Goal: Transaction & Acquisition: Purchase product/service

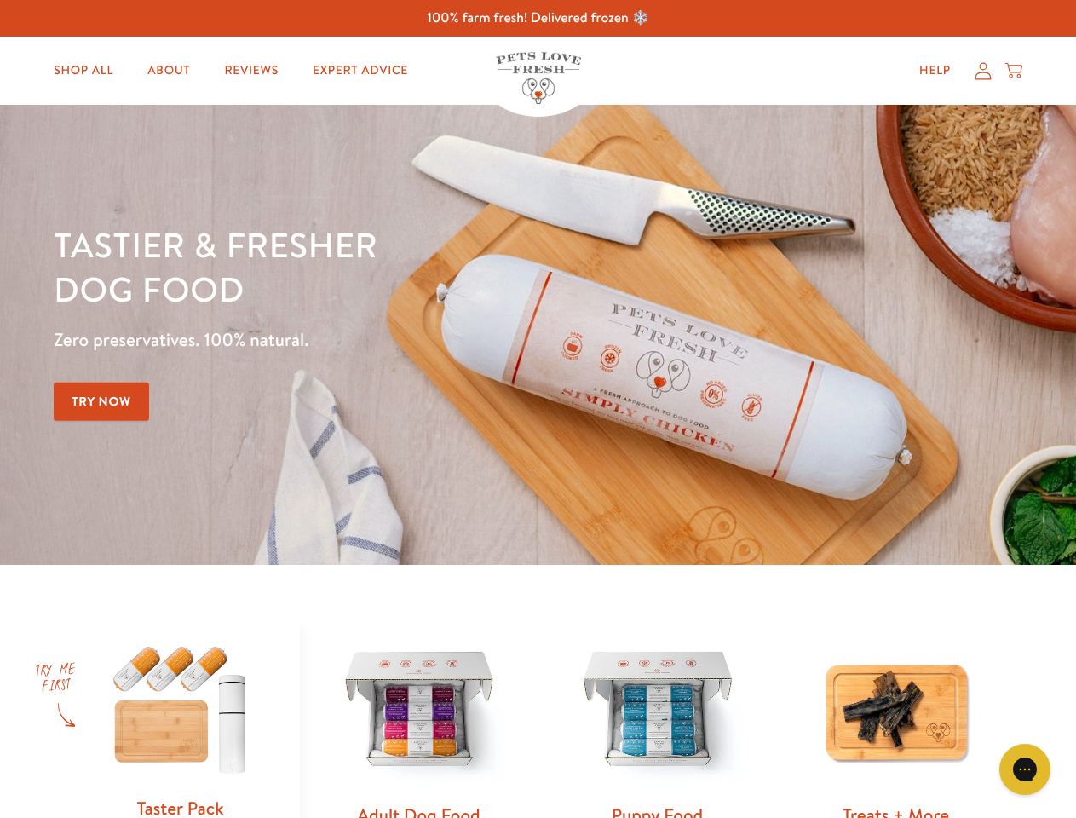
click at [538, 409] on div "Tastier & fresher dog food Zero preservatives. 100% natural. Try Now" at bounding box center [377, 334] width 646 height 225
click at [1025, 769] on icon "Gorgias live chat" at bounding box center [1024, 769] width 16 height 16
